Goal: Task Accomplishment & Management: Manage account settings

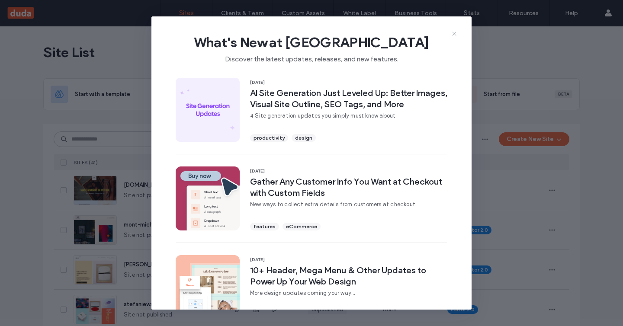
click at [451, 35] on icon at bounding box center [454, 33] width 7 height 7
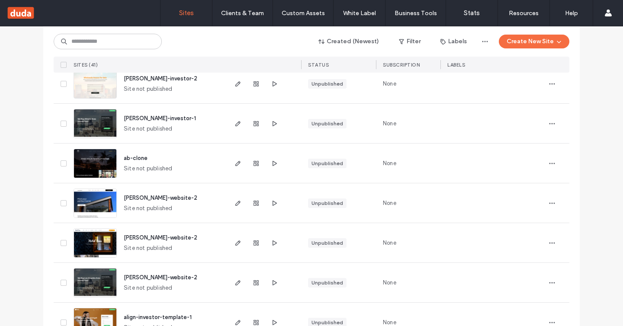
scroll to position [770, 0]
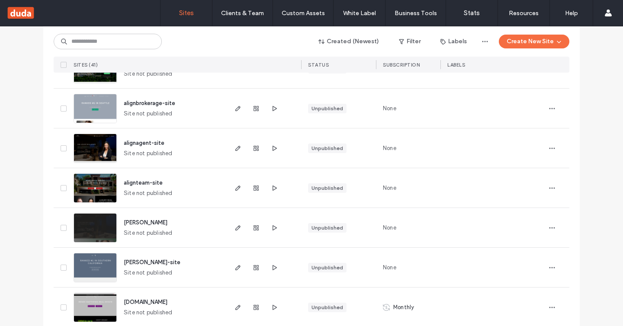
scroll to position [1252, 0]
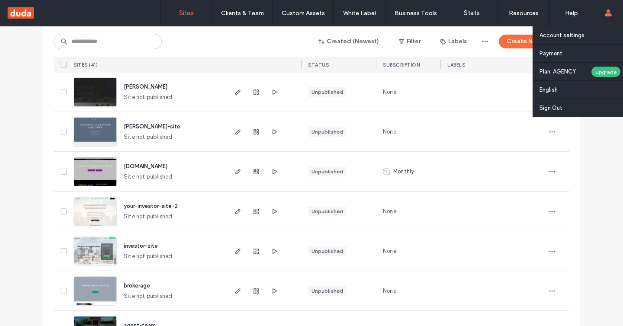
click at [581, 70] on label "Plan: AGENCY" at bounding box center [564, 71] width 51 height 6
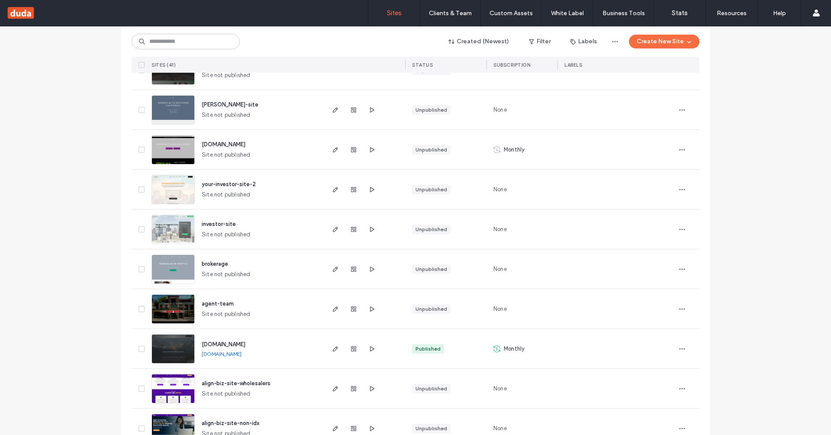
scroll to position [1377, 0]
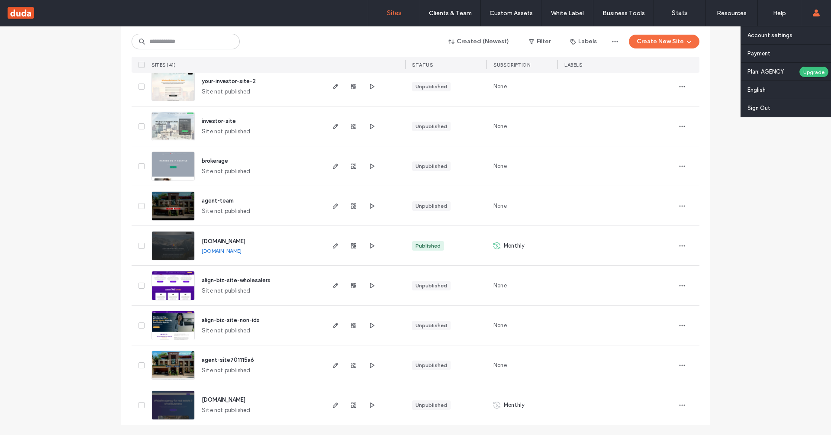
click at [623, 13] on div "Account settings Payment Plan: AGENCY Upgrade English Español (España) Portuguê…" at bounding box center [815, 13] width 30 height 26
click at [623, 54] on link "Payment" at bounding box center [788, 54] width 83 height 18
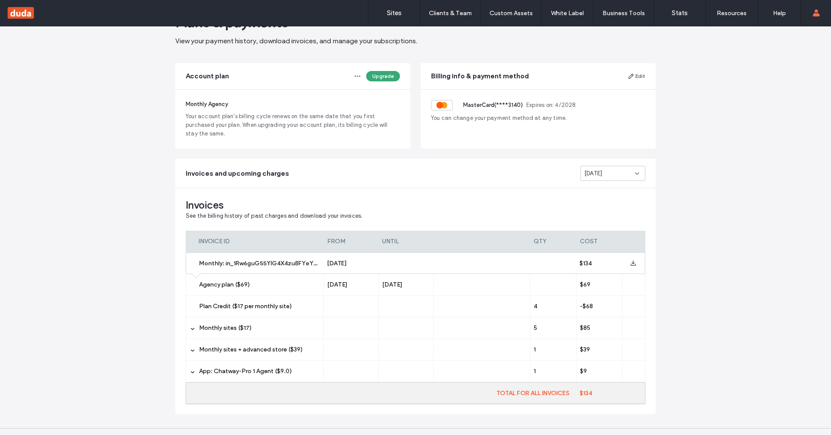
scroll to position [48, 0]
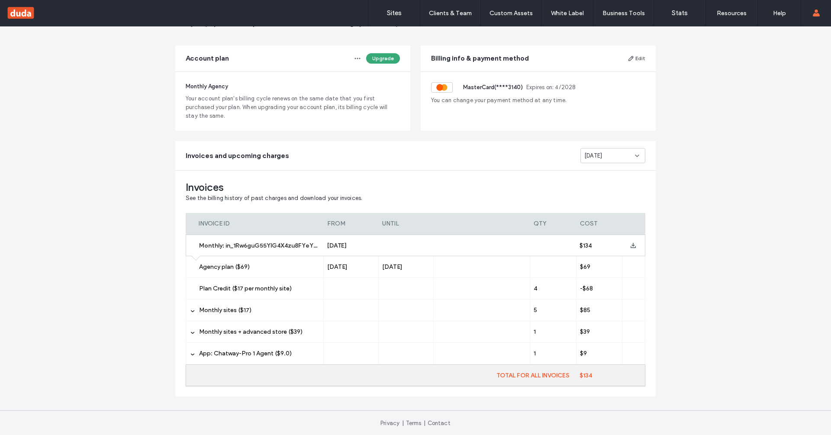
click at [270, 308] on label "Monthly sites ($17)" at bounding box center [259, 310] width 121 height 22
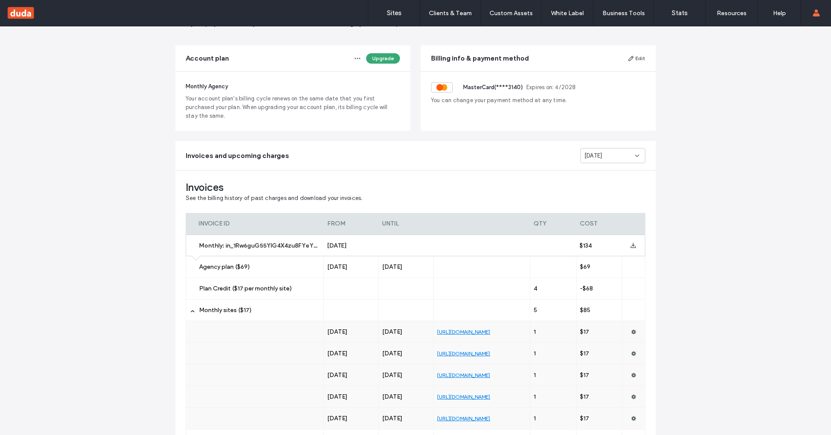
scroll to position [148, 0]
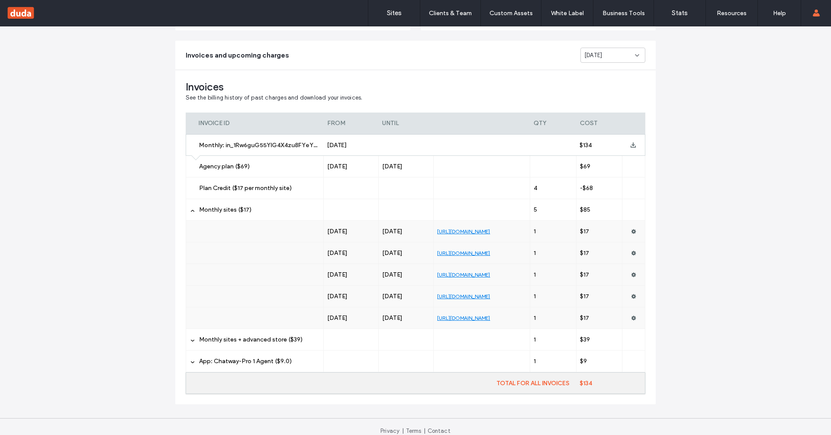
click at [336, 326] on div at bounding box center [351, 339] width 55 height 21
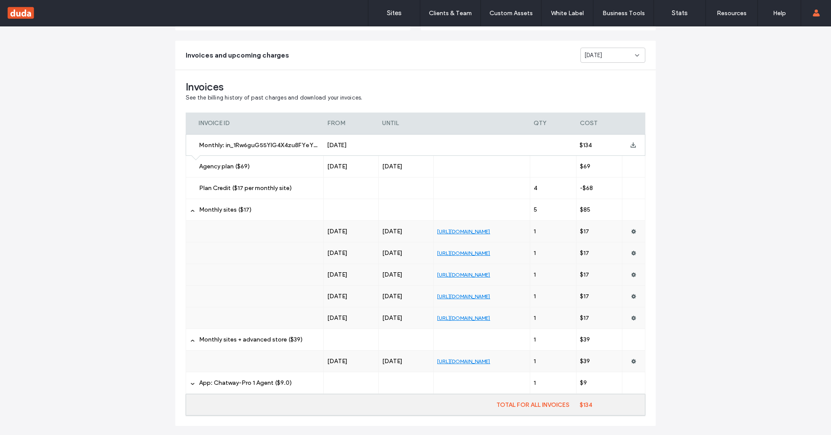
click at [257, 168] on label "Agency plan ($69)" at bounding box center [259, 167] width 121 height 22
click at [260, 194] on label "Plan Credit ($17 per monthly site)" at bounding box center [259, 188] width 121 height 22
click at [623, 204] on div "Plans & payments View your payment history, download invoices, and manage your …" at bounding box center [415, 171] width 831 height 587
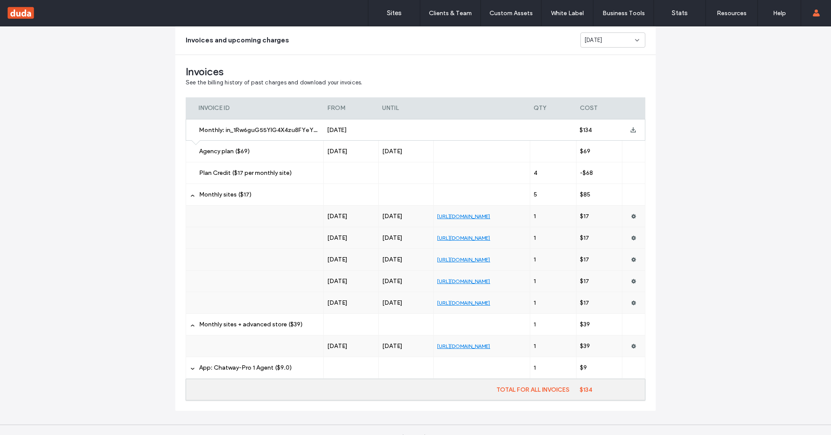
scroll to position [170, 0]
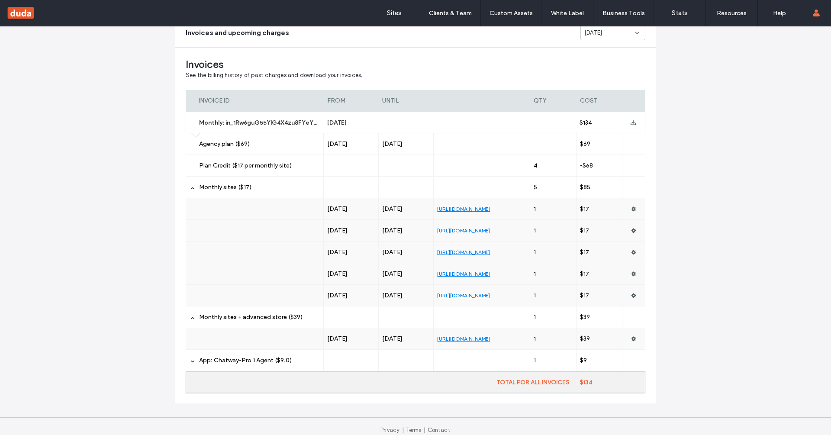
click at [448, 326] on div at bounding box center [481, 360] width 96 height 21
